Goal: Task Accomplishment & Management: Use online tool/utility

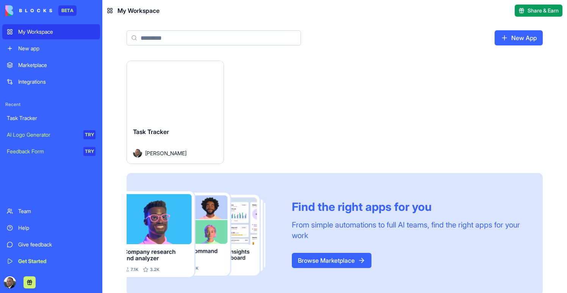
click at [176, 98] on button "Launch" at bounding box center [175, 91] width 57 height 15
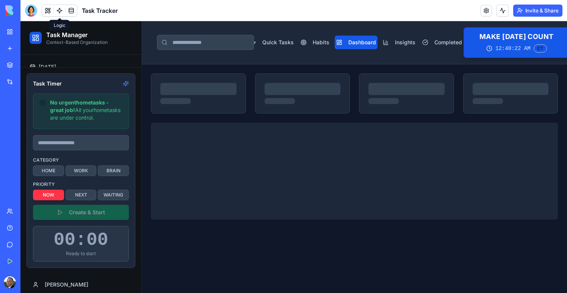
click at [58, 11] on link at bounding box center [59, 10] width 11 height 11
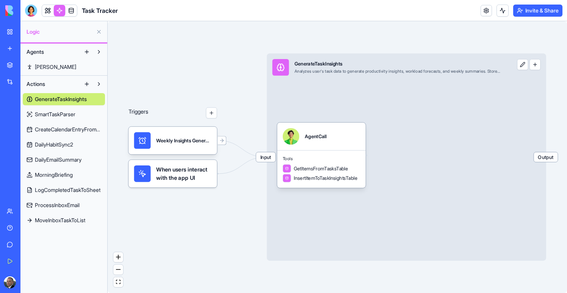
click at [67, 204] on span "ProcessInboxEmail" at bounding box center [57, 206] width 45 height 8
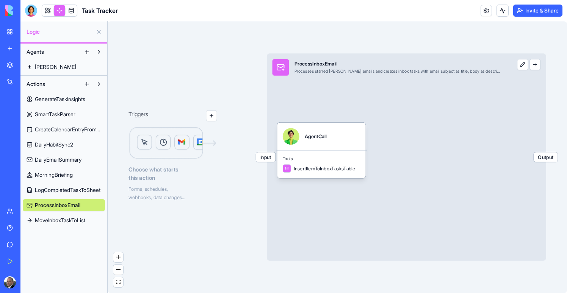
click at [67, 223] on span "MoveInboxTaskToList" at bounding box center [60, 221] width 50 height 8
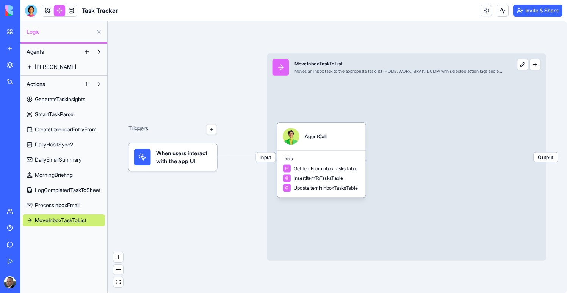
click at [66, 186] on span "LogCompletedTaskToSheet" at bounding box center [68, 190] width 66 height 8
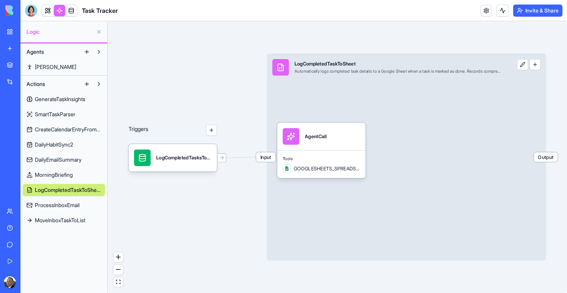
click at [71, 171] on span "MorningBriefing" at bounding box center [54, 175] width 38 height 8
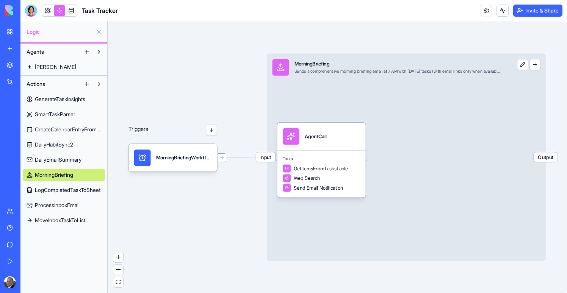
click at [76, 160] on span "DailyEmailSummary" at bounding box center [58, 160] width 47 height 8
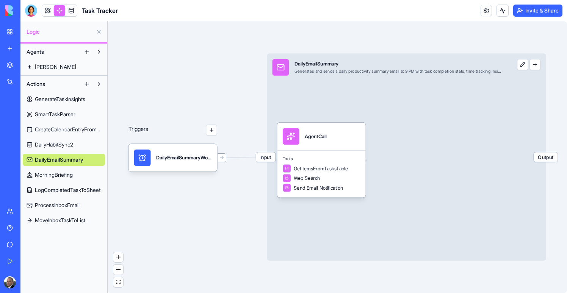
click at [71, 207] on span "ProcessInboxEmail" at bounding box center [57, 206] width 45 height 8
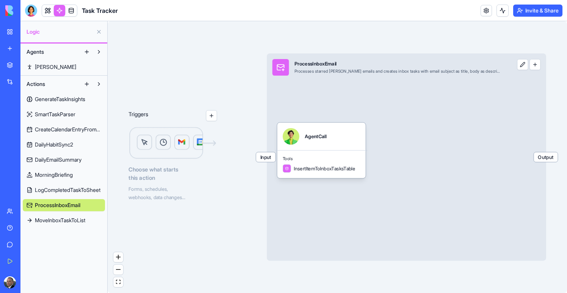
click at [71, 133] on link "CreateCalendarEntryFromTimer" at bounding box center [64, 129] width 82 height 12
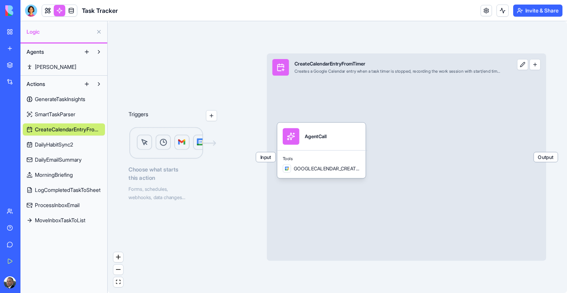
click at [55, 105] on div "GenerateTaskInsights SmartTaskParser CreateCalendarEntryFromTimer DailyHabitSyn…" at bounding box center [64, 158] width 82 height 136
click at [56, 99] on span "GenerateTaskInsights" at bounding box center [60, 99] width 50 height 8
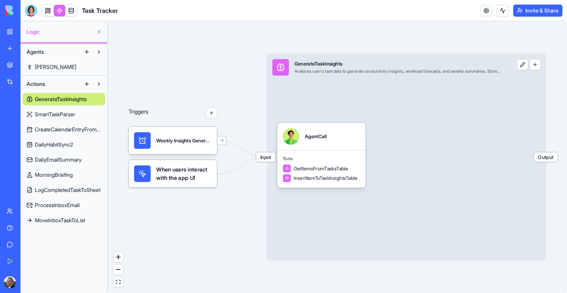
click at [54, 115] on span "SmartTaskParser" at bounding box center [55, 115] width 41 height 8
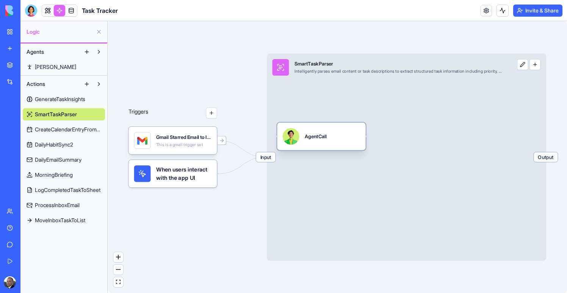
click at [326, 139] on div "AgentCall" at bounding box center [316, 136] width 22 height 17
click at [327, 139] on div "AgentCall" at bounding box center [327, 136] width 22 height 17
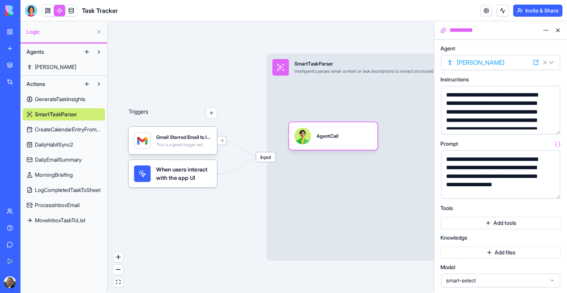
click at [61, 125] on link "CreateCalendarEntryFromTimer" at bounding box center [64, 129] width 82 height 12
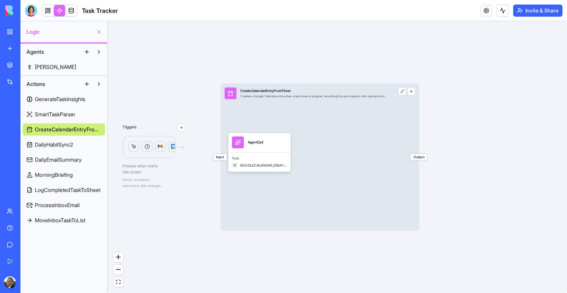
click at [73, 142] on span "DailyHabitSync2" at bounding box center [54, 145] width 38 height 8
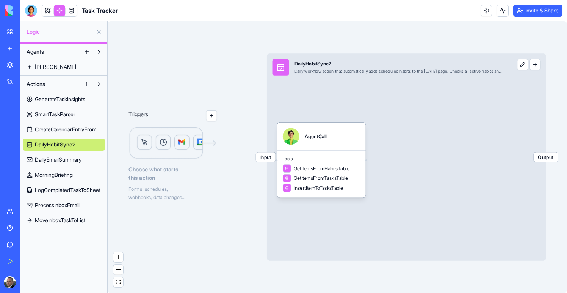
click at [73, 157] on span "DailyEmailSummary" at bounding box center [58, 160] width 47 height 8
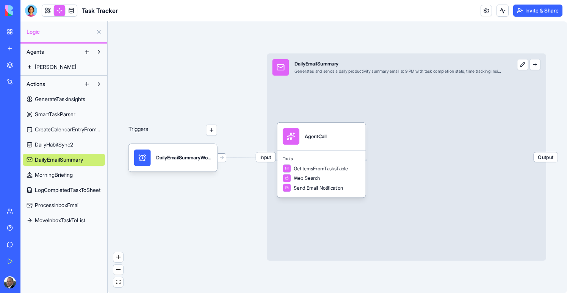
click at [69, 172] on span "MorningBriefing" at bounding box center [54, 175] width 38 height 8
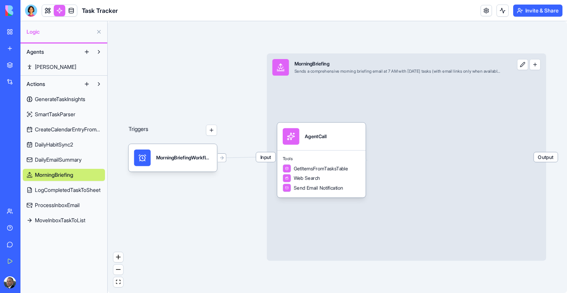
click at [69, 188] on span "LogCompletedTaskToSheet" at bounding box center [68, 190] width 66 height 8
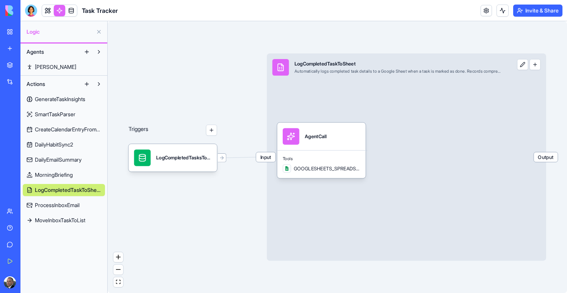
click at [69, 206] on span "ProcessInboxEmail" at bounding box center [57, 206] width 45 height 8
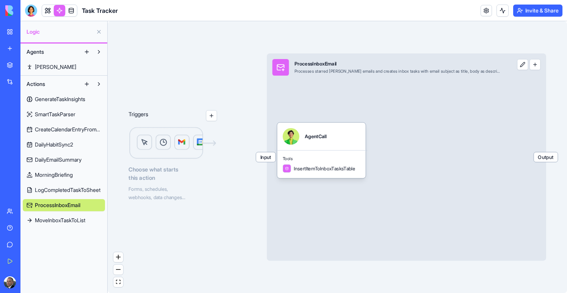
click at [67, 223] on span "MoveInboxTaskToList" at bounding box center [60, 221] width 50 height 8
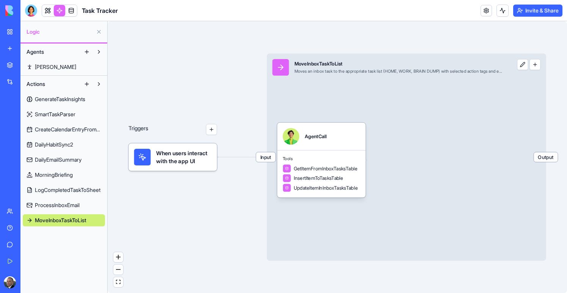
click at [31, 18] on header "Task Tracker Invite & Share" at bounding box center [293, 10] width 546 height 21
click at [31, 15] on body "BETA My Workspace New app Marketplace Integrations Recent Task Tracker AI Logo …" at bounding box center [283, 146] width 567 height 293
click at [34, 12] on div at bounding box center [31, 11] width 12 height 12
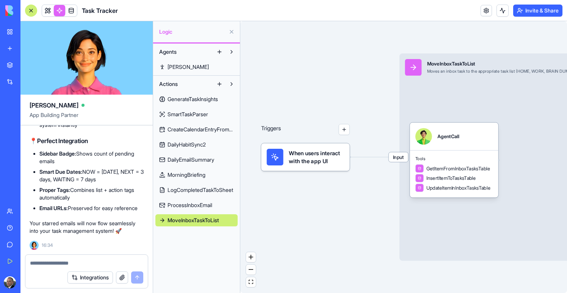
scroll to position [80328, 0]
click at [343, 131] on button "button" at bounding box center [343, 129] width 11 height 11
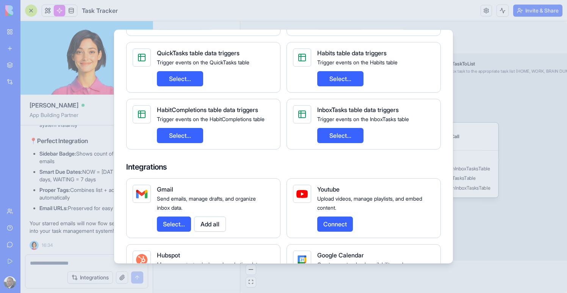
scroll to position [248, 0]
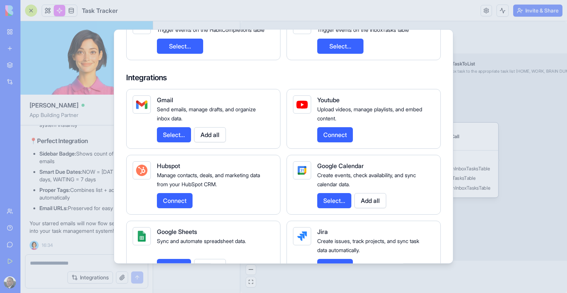
click at [174, 138] on button "Select..." at bounding box center [174, 134] width 34 height 15
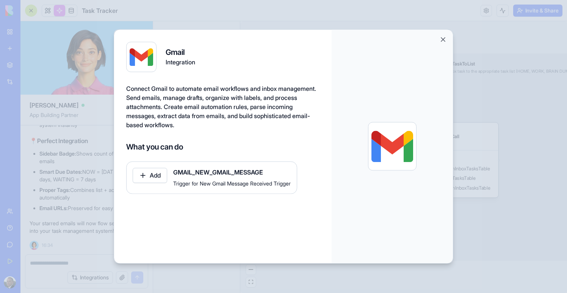
click at [439, 38] on button "Close" at bounding box center [443, 40] width 8 height 8
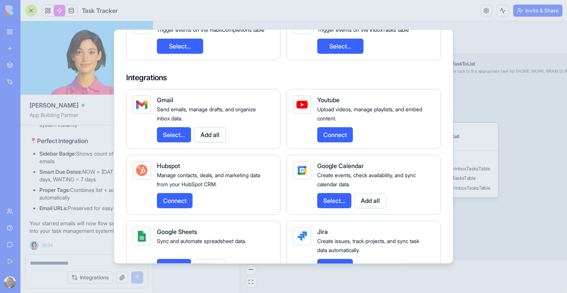
click at [88, 146] on div at bounding box center [283, 146] width 567 height 293
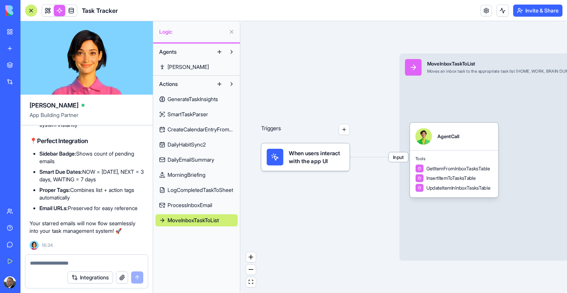
click at [338, 160] on span "When users interact with the app UI" at bounding box center [316, 157] width 55 height 17
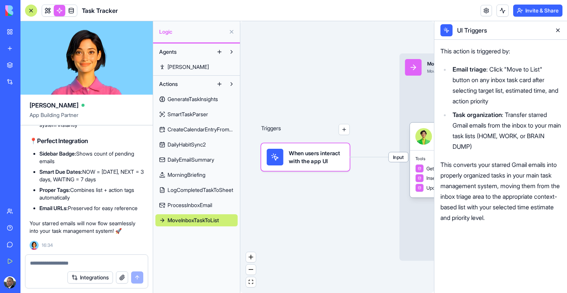
scroll to position [80038, 0]
click at [44, 10] on link at bounding box center [47, 10] width 11 height 11
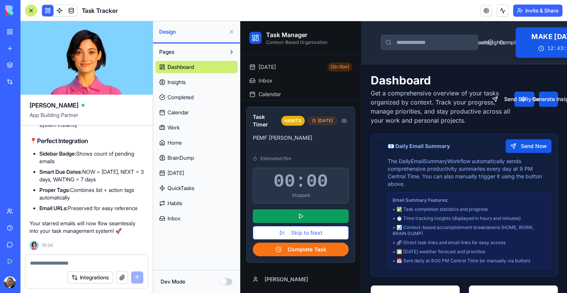
click at [177, 202] on span "Habits" at bounding box center [174, 204] width 15 height 8
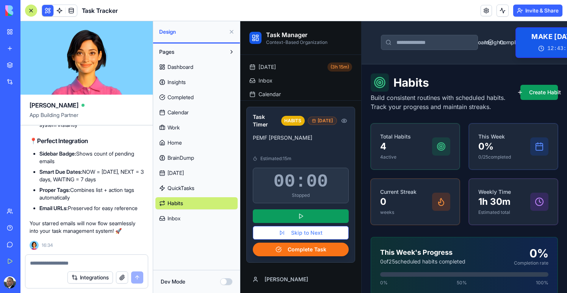
click at [181, 176] on span "Today" at bounding box center [175, 173] width 16 height 8
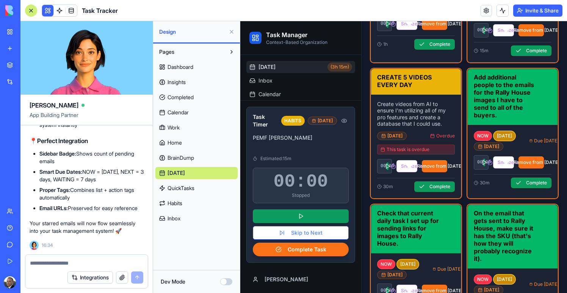
scroll to position [507, 0]
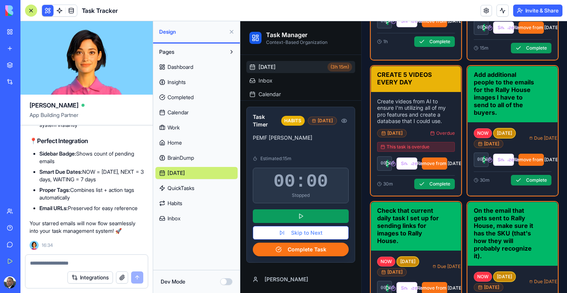
click at [185, 221] on link "Inbox" at bounding box center [196, 219] width 82 height 12
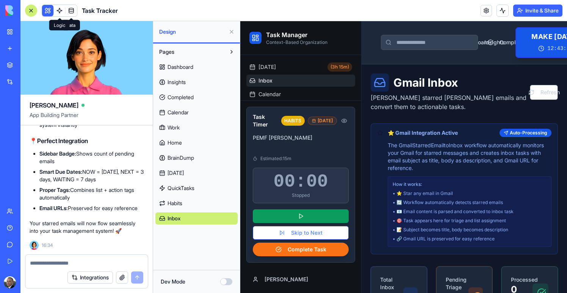
click at [62, 11] on link at bounding box center [59, 10] width 11 height 11
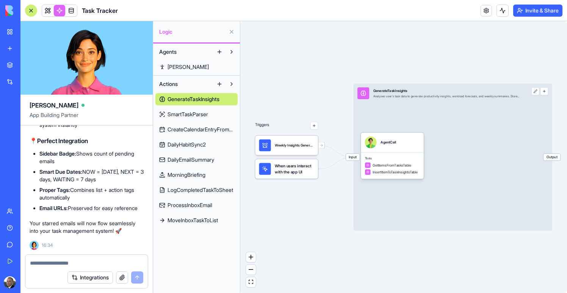
click at [215, 231] on div "Agents Morgan Actions GenerateTaskInsights SmartTaskParser CreateCalendarEntryF…" at bounding box center [196, 169] width 87 height 250
click at [215, 223] on span "MoveInboxTaskToList" at bounding box center [192, 221] width 50 height 8
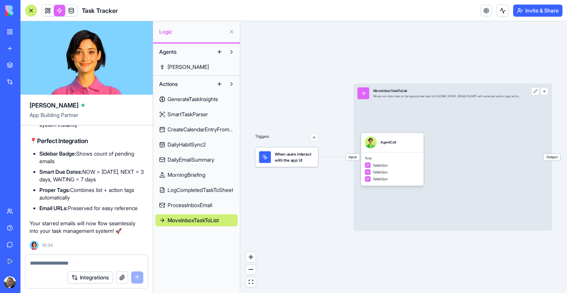
click at [209, 208] on span "ProcessInboxEmail" at bounding box center [189, 206] width 45 height 8
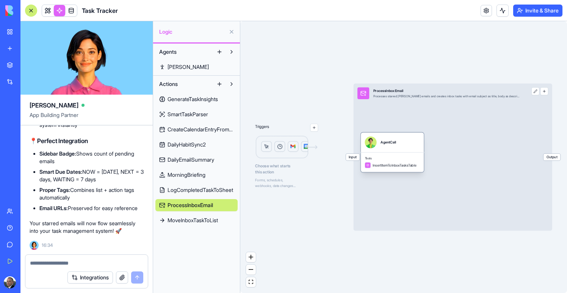
click at [414, 145] on div "AgentCall" at bounding box center [392, 143] width 55 height 12
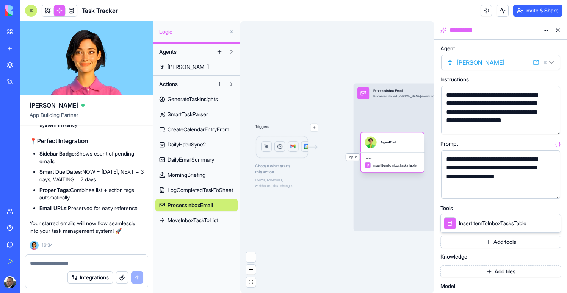
click at [391, 145] on div "AgentCall" at bounding box center [388, 143] width 16 height 12
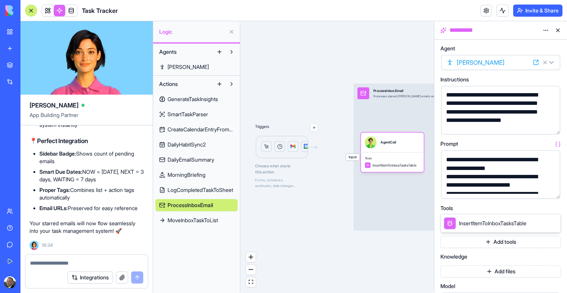
scroll to position [52, 0]
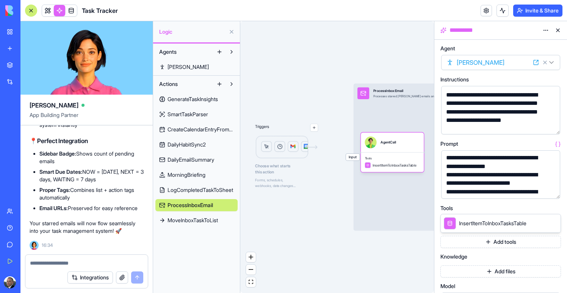
click at [557, 30] on button at bounding box center [558, 30] width 12 height 12
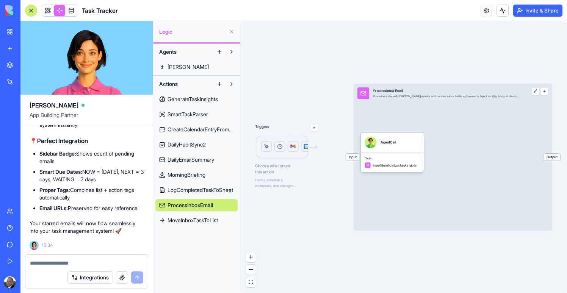
click at [318, 126] on div "Triggers Choose what starts this action Forms, schedules, webhooks, data change…" at bounding box center [403, 157] width 327 height 272
click at [316, 126] on button "button" at bounding box center [314, 128] width 8 height 8
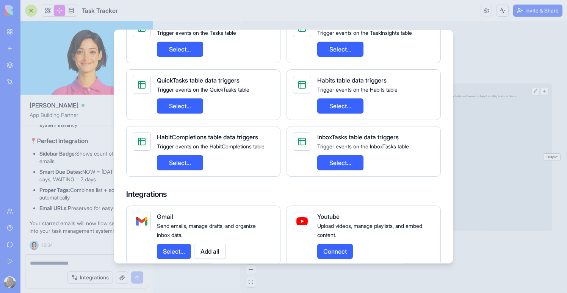
scroll to position [230, 0]
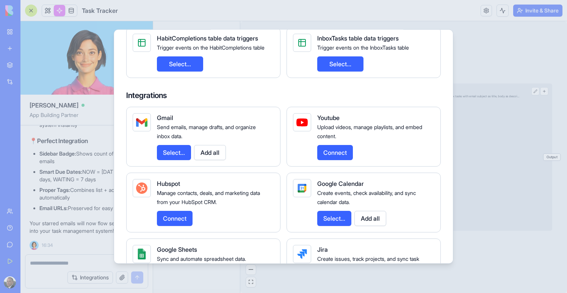
click at [173, 152] on button "Select..." at bounding box center [174, 152] width 34 height 15
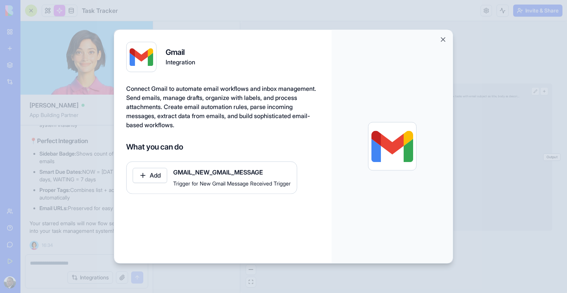
click at [444, 38] on button "Close" at bounding box center [443, 40] width 8 height 8
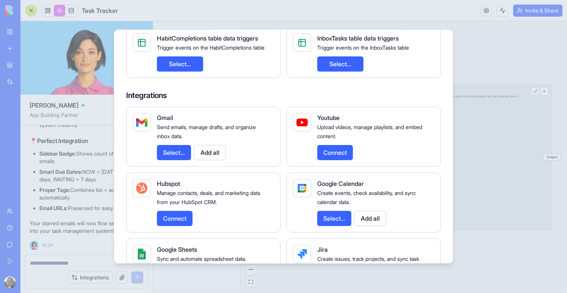
click at [183, 157] on button "Select..." at bounding box center [174, 152] width 34 height 15
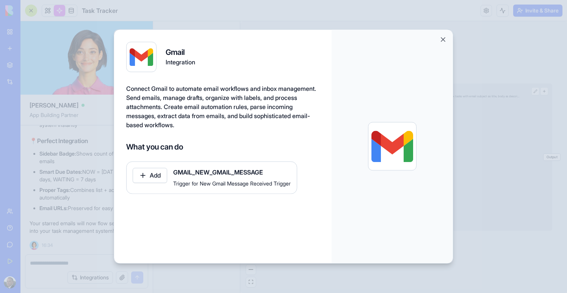
click at [447, 35] on div at bounding box center [391, 146] width 121 height 233
click at [444, 42] on button "Close" at bounding box center [443, 40] width 8 height 8
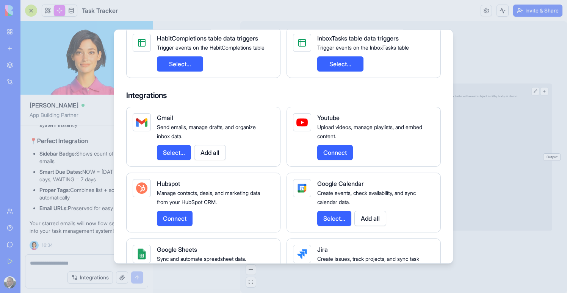
click at [474, 46] on div at bounding box center [283, 146] width 567 height 293
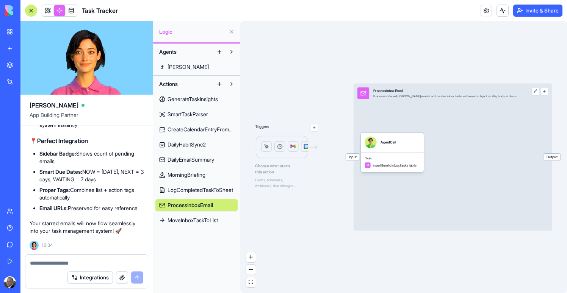
scroll to position [79938, 0]
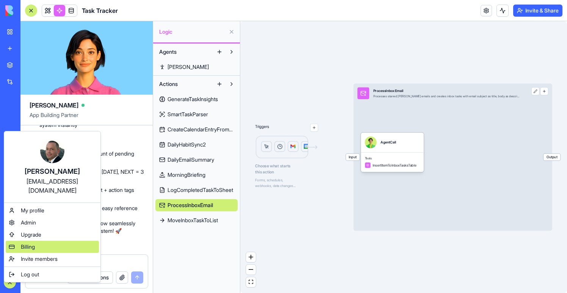
click at [37, 241] on div "Billing" at bounding box center [52, 247] width 93 height 12
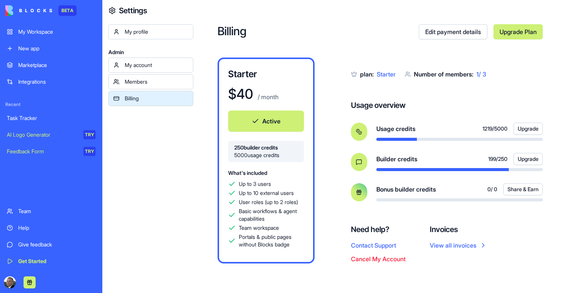
click at [42, 113] on link "Task Tracker" at bounding box center [51, 118] width 98 height 15
